Goal: Task Accomplishment & Management: Use online tool/utility

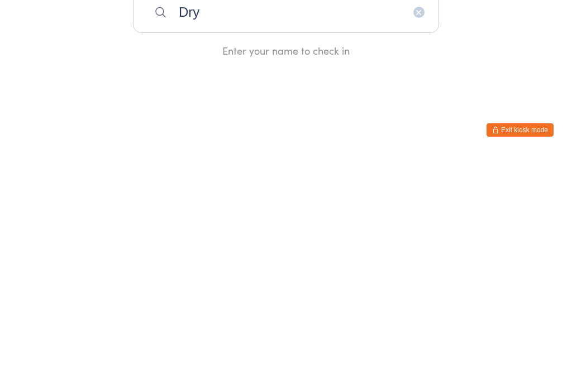
type input "Drys"
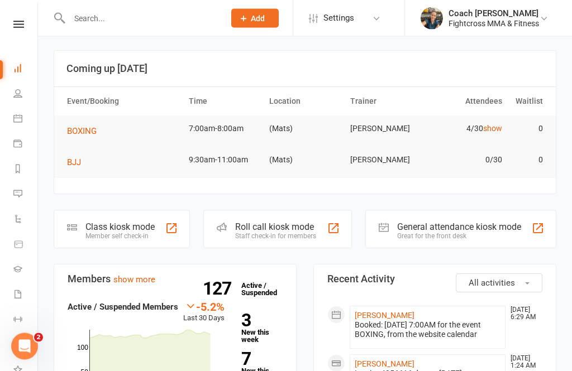
scroll to position [2, 0]
click at [23, 20] on nav "Clubworx Dashboard People Calendar Payments Reports Messages Automations Produc…" at bounding box center [19, 188] width 38 height 371
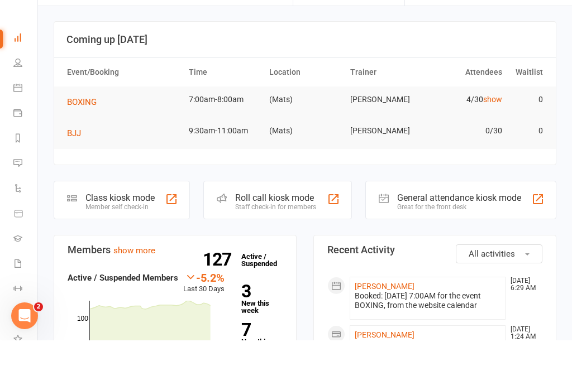
scroll to position [31, 0]
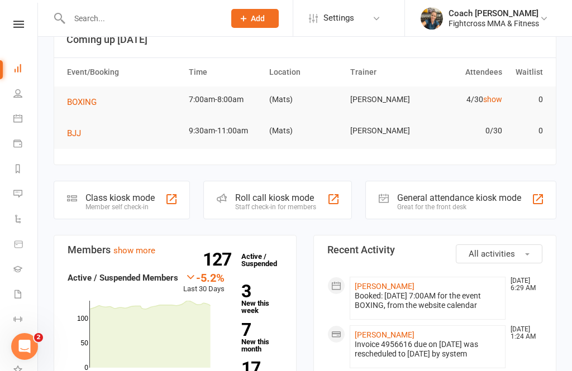
click at [17, 93] on icon at bounding box center [17, 93] width 9 height 9
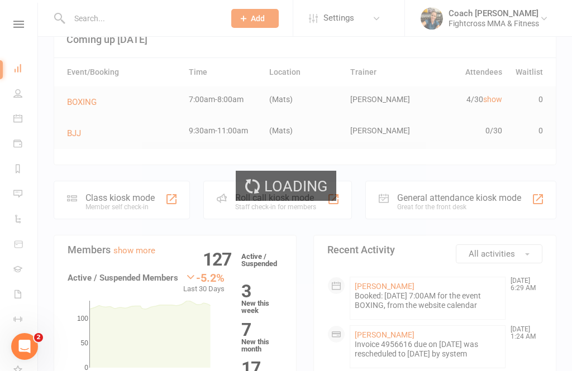
select select "100"
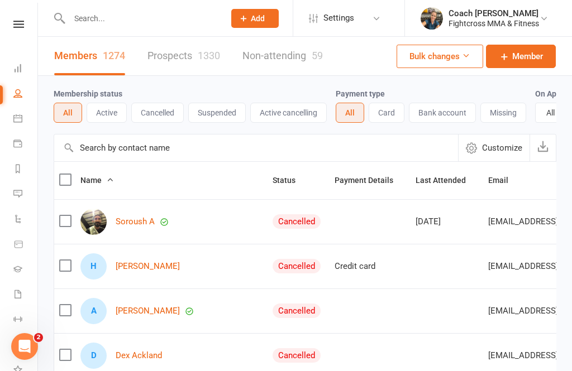
click at [14, 63] on link "Dashboard" at bounding box center [25, 69] width 25 height 25
select select "100"
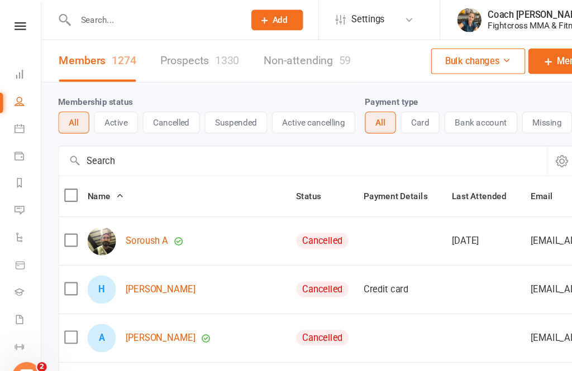
click at [21, 117] on icon at bounding box center [17, 118] width 9 height 9
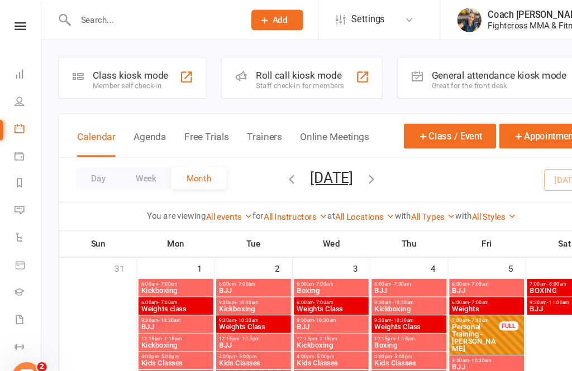
click at [123, 75] on div "Member self check-in" at bounding box center [119, 79] width 69 height 8
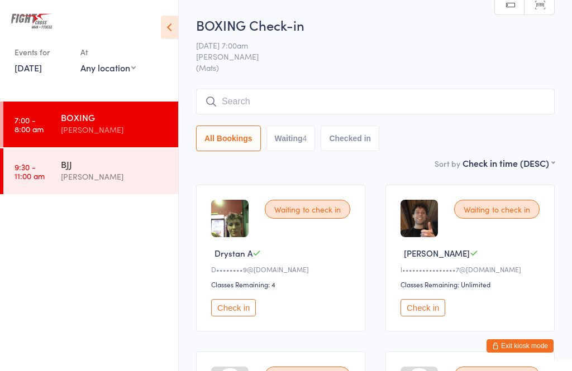
click at [545, 41] on div "13 Sep 7:00am Ross Cameron (Mats)" at bounding box center [375, 56] width 358 height 33
click at [529, 347] on button "Exit kiosk mode" at bounding box center [519, 345] width 67 height 13
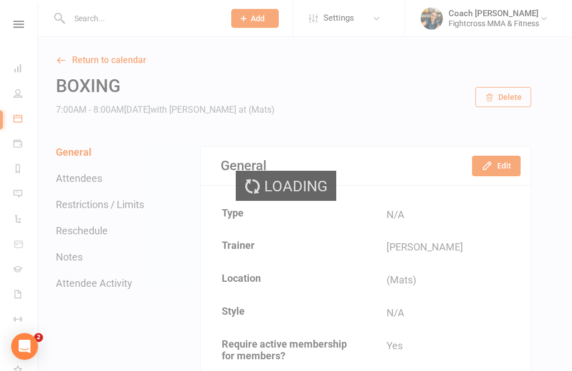
click at [25, 112] on div "Loading" at bounding box center [286, 185] width 572 height 371
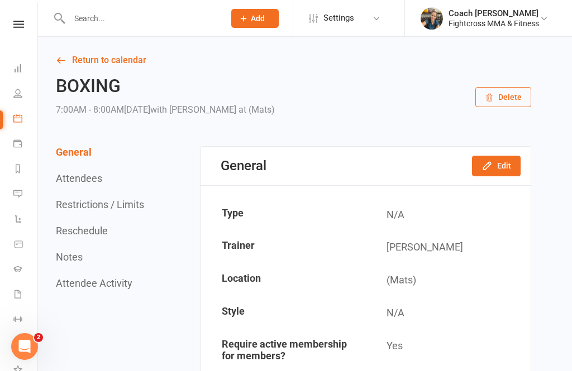
click at [63, 58] on icon at bounding box center [61, 60] width 10 height 10
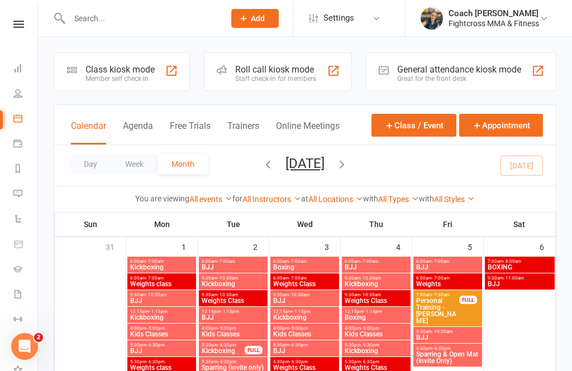
click at [425, 71] on div "General attendance kiosk mode" at bounding box center [459, 69] width 124 height 11
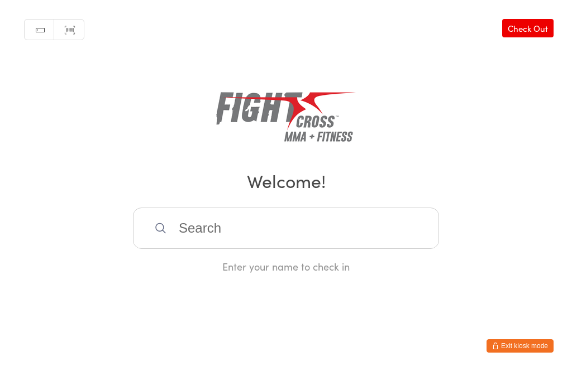
click at [185, 242] on input "search" at bounding box center [286, 228] width 306 height 41
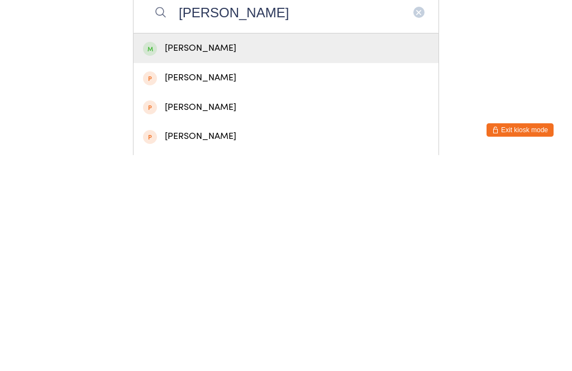
type input "Ethan Rub"
click at [174, 257] on div "[PERSON_NAME]" at bounding box center [286, 264] width 286 height 15
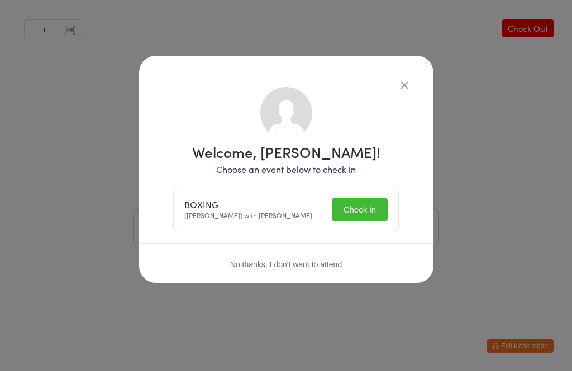
click at [361, 201] on button "Check in" at bounding box center [360, 209] width 56 height 23
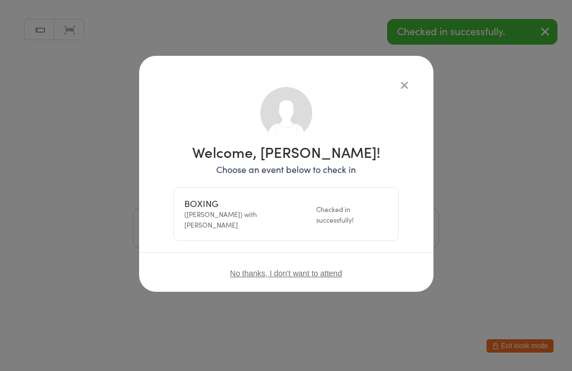
click at [397, 84] on button "button" at bounding box center [403, 84] width 13 height 13
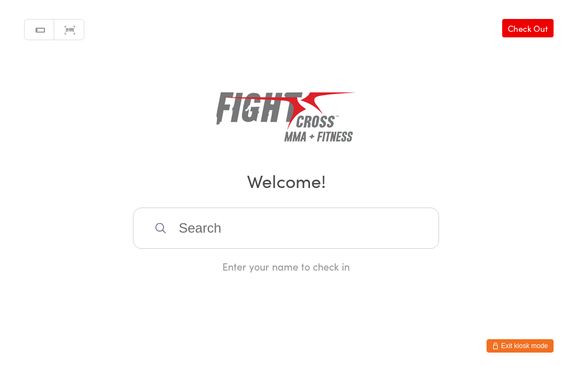
click at [208, 236] on input "search" at bounding box center [286, 228] width 306 height 41
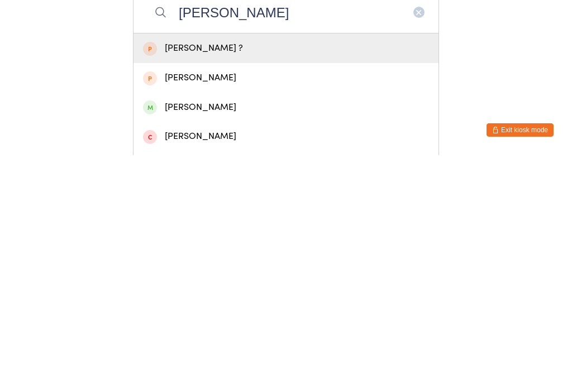
type input "Sean b"
click at [169, 309] on div "Sean Boer" at bounding box center [285, 324] width 305 height 30
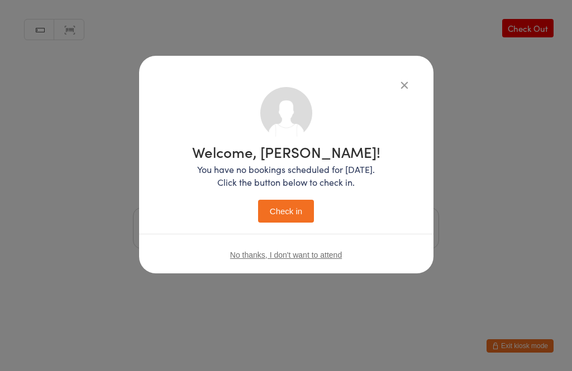
click at [275, 202] on button "Check in" at bounding box center [286, 211] width 56 height 23
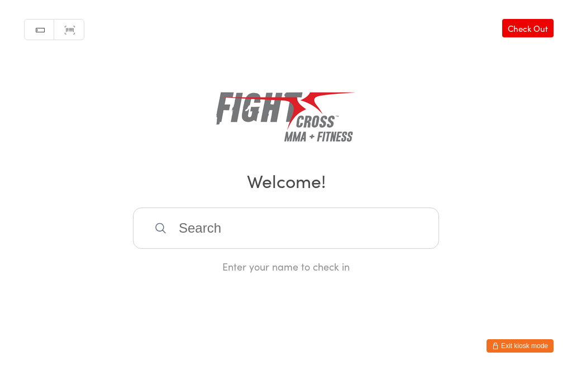
click at [288, 245] on input "search" at bounding box center [286, 228] width 306 height 41
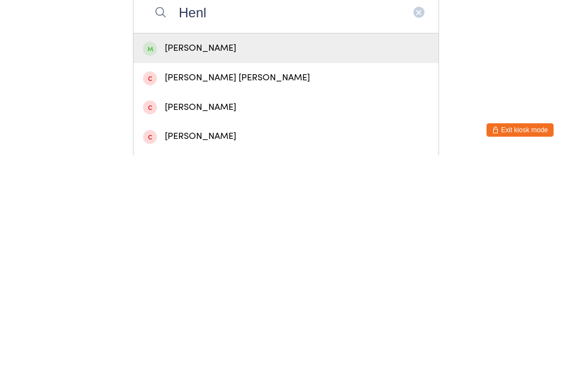
type input "Henl"
click at [327, 257] on div "Henley Jiang" at bounding box center [286, 264] width 286 height 15
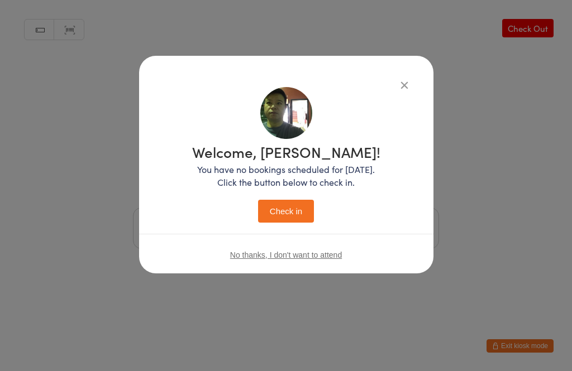
click at [298, 201] on button "Check in" at bounding box center [286, 211] width 56 height 23
